Goal: Task Accomplishment & Management: Use online tool/utility

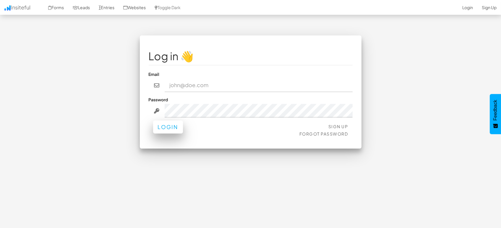
type input "marketing@mapsted.com"
click at [156, 129] on button "Login" at bounding box center [168, 127] width 30 height 13
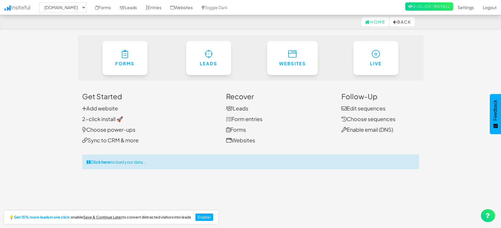
select select "1505"
click at [148, 7] on link "Entries" at bounding box center [153, 7] width 25 height 15
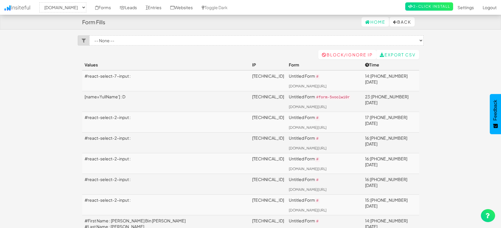
select select "1505"
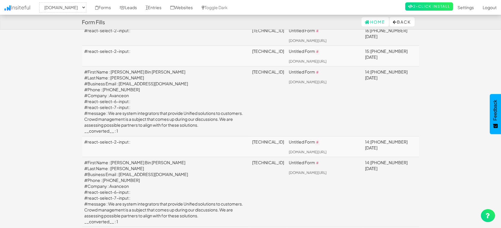
scroll to position [164, 0]
